Goal: Information Seeking & Learning: Learn about a topic

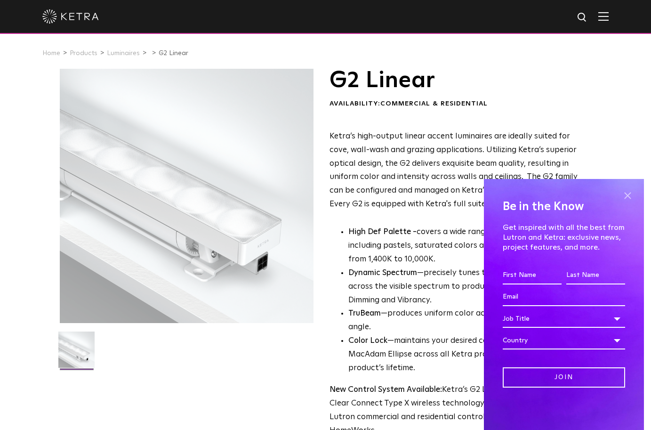
click at [627, 194] on span at bounding box center [628, 195] width 14 height 14
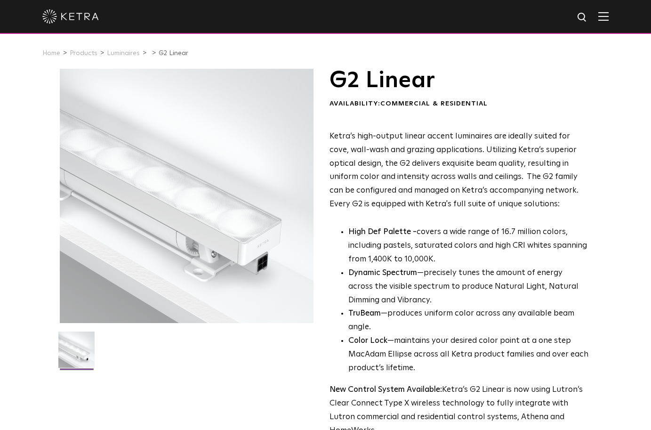
click at [615, 194] on div "G2 Linear Availability: Commercial & Residential Ketra’s high-output linear acc…" at bounding box center [325, 305] width 651 height 472
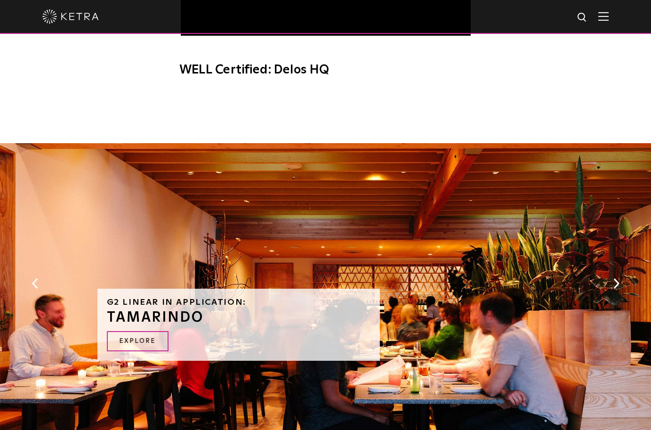
scroll to position [530, 0]
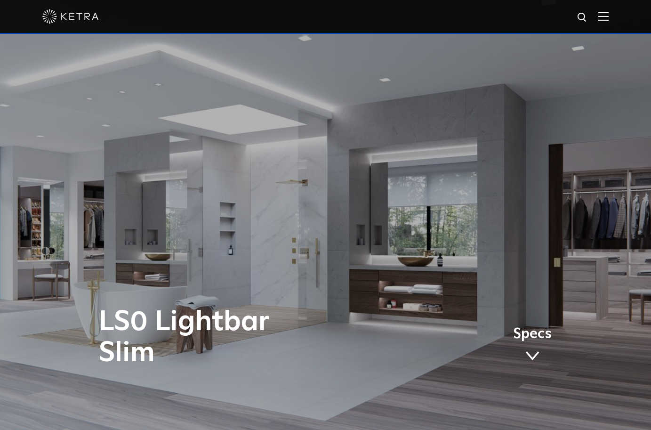
click at [533, 337] on span "Specs" at bounding box center [532, 330] width 39 height 14
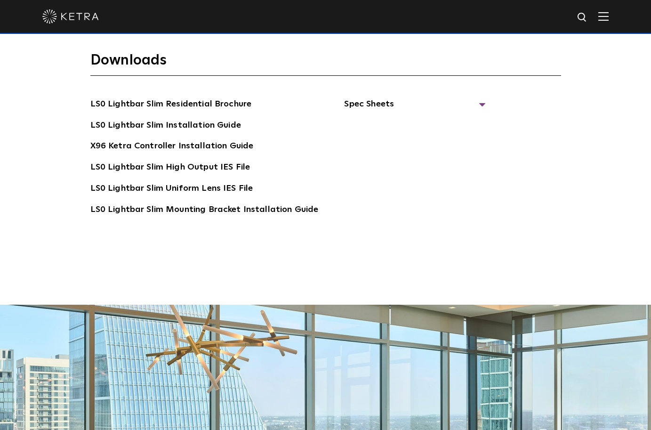
scroll to position [1950, 0]
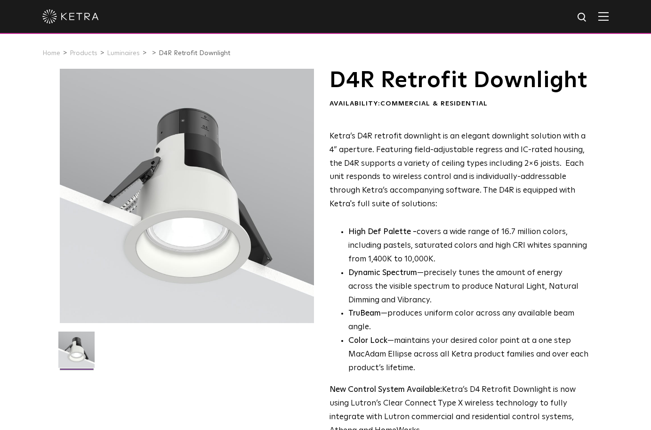
click at [494, 211] on p "Ketra’s D4R retrofit downlight is an elegant downlight solution with a 4” apert…" at bounding box center [459, 170] width 259 height 81
click at [452, 237] on div "Ketra’s D4R retrofit downlight is an elegant downlight solution with a 4” apert…" at bounding box center [459, 284] width 259 height 308
click at [447, 236] on div "Ketra’s D4R retrofit downlight is an elegant downlight solution with a 4” apert…" at bounding box center [459, 284] width 259 height 308
click at [509, 238] on div "Ketra’s D4R retrofit downlight is an elegant downlight solution with a 4” apert…" at bounding box center [459, 284] width 259 height 308
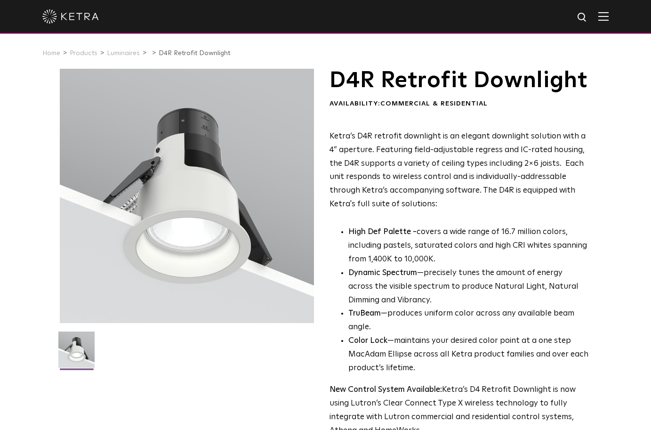
click at [562, 211] on p "Ketra’s D4R retrofit downlight is an elegant downlight solution with a 4” apert…" at bounding box center [459, 170] width 259 height 81
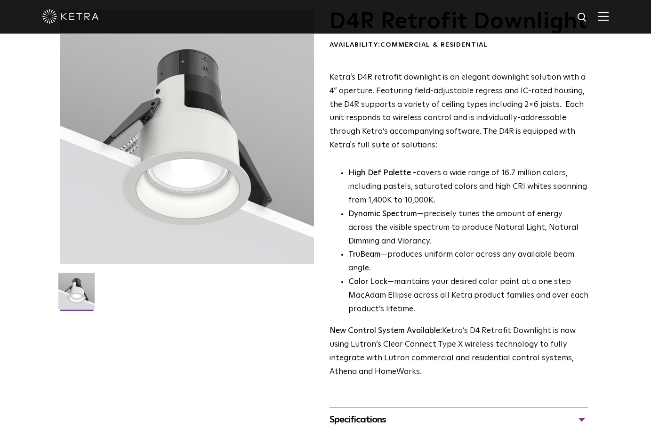
click at [486, 249] on li "Dynamic Spectrum —precisely tunes the amount of energy across the visible spect…" at bounding box center [469, 228] width 241 height 41
click at [500, 275] on li "TruBeam —produces uniform color across any available beam angle." at bounding box center [469, 261] width 241 height 27
click at [476, 310] on li "Color Lock —maintains your desired color point at a one step MacAdam Ellipse ac…" at bounding box center [469, 296] width 241 height 41
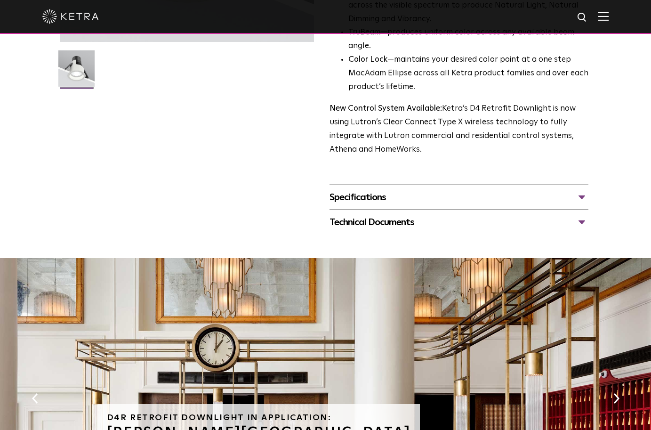
scroll to position [294, 0]
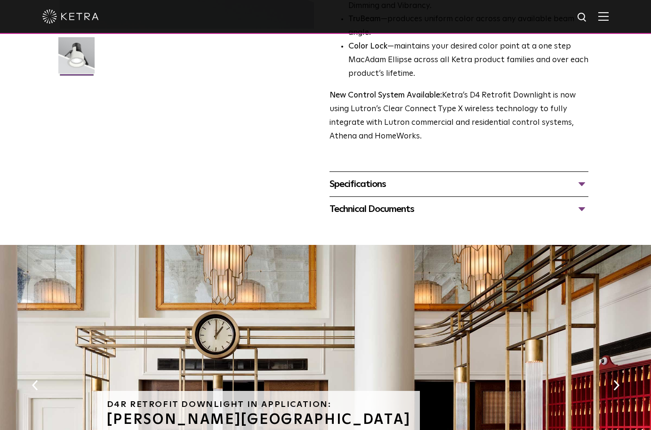
click at [560, 192] on div "Specifications" at bounding box center [459, 184] width 259 height 15
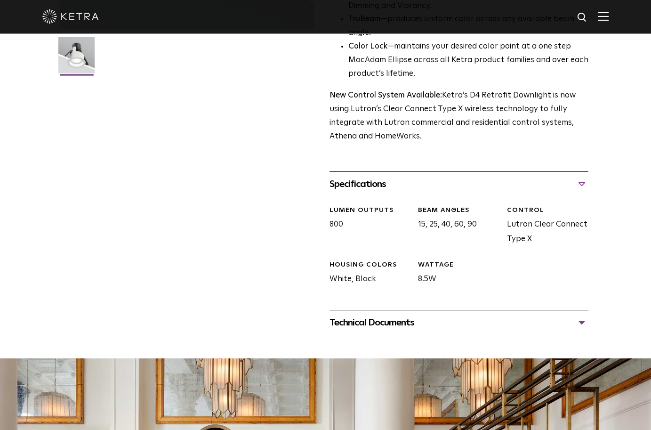
click at [560, 335] on div "Technical Documents D4R Specification Sheet D4R Installation Guide D4R Retrofit…" at bounding box center [459, 322] width 259 height 25
click at [558, 330] on div "Technical Documents" at bounding box center [459, 322] width 259 height 15
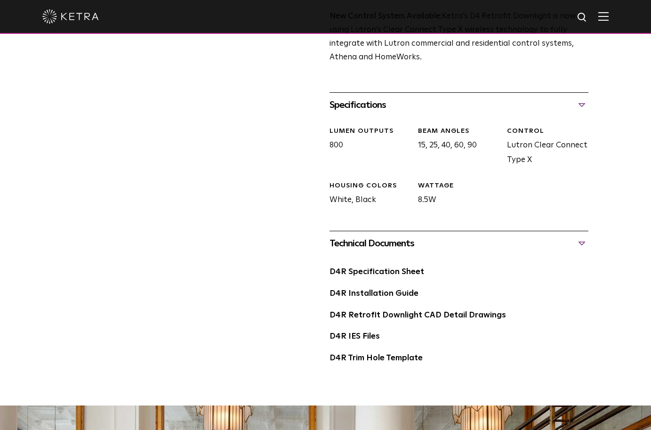
scroll to position [471, 0]
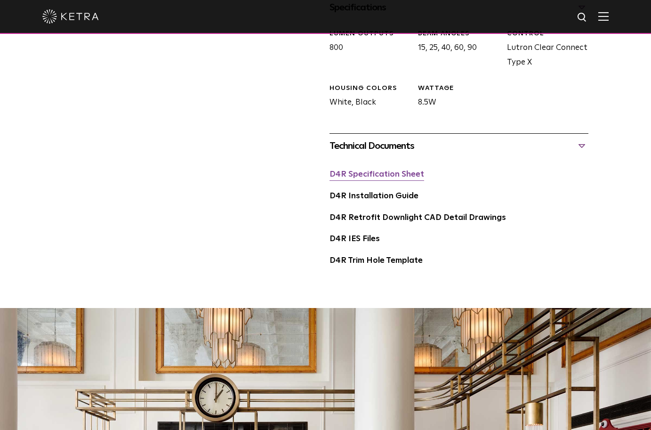
click at [411, 178] on link "D4R Specification Sheet" at bounding box center [377, 174] width 95 height 8
click at [381, 211] on div "D4R Installation Guide" at bounding box center [459, 200] width 259 height 22
click at [381, 200] on link "D4R Installation Guide" at bounding box center [374, 196] width 89 height 8
click at [494, 154] on div "Technical Documents" at bounding box center [459, 145] width 259 height 15
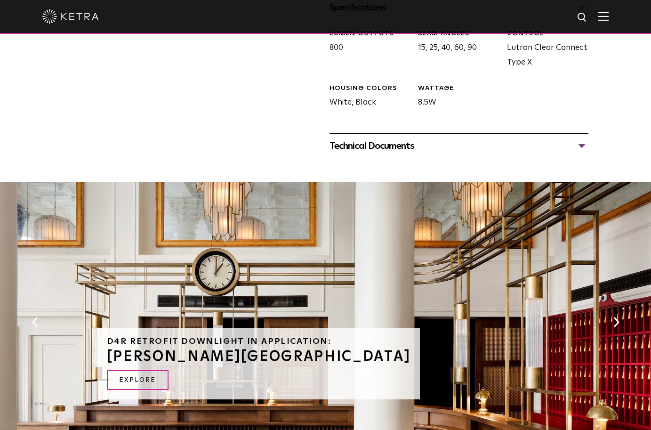
click at [520, 154] on div "Technical Documents" at bounding box center [459, 145] width 259 height 15
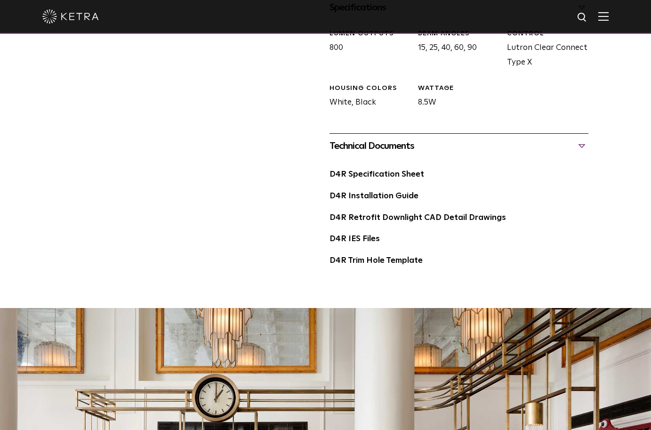
scroll to position [294, 0]
